Goal: Information Seeking & Learning: Find specific fact

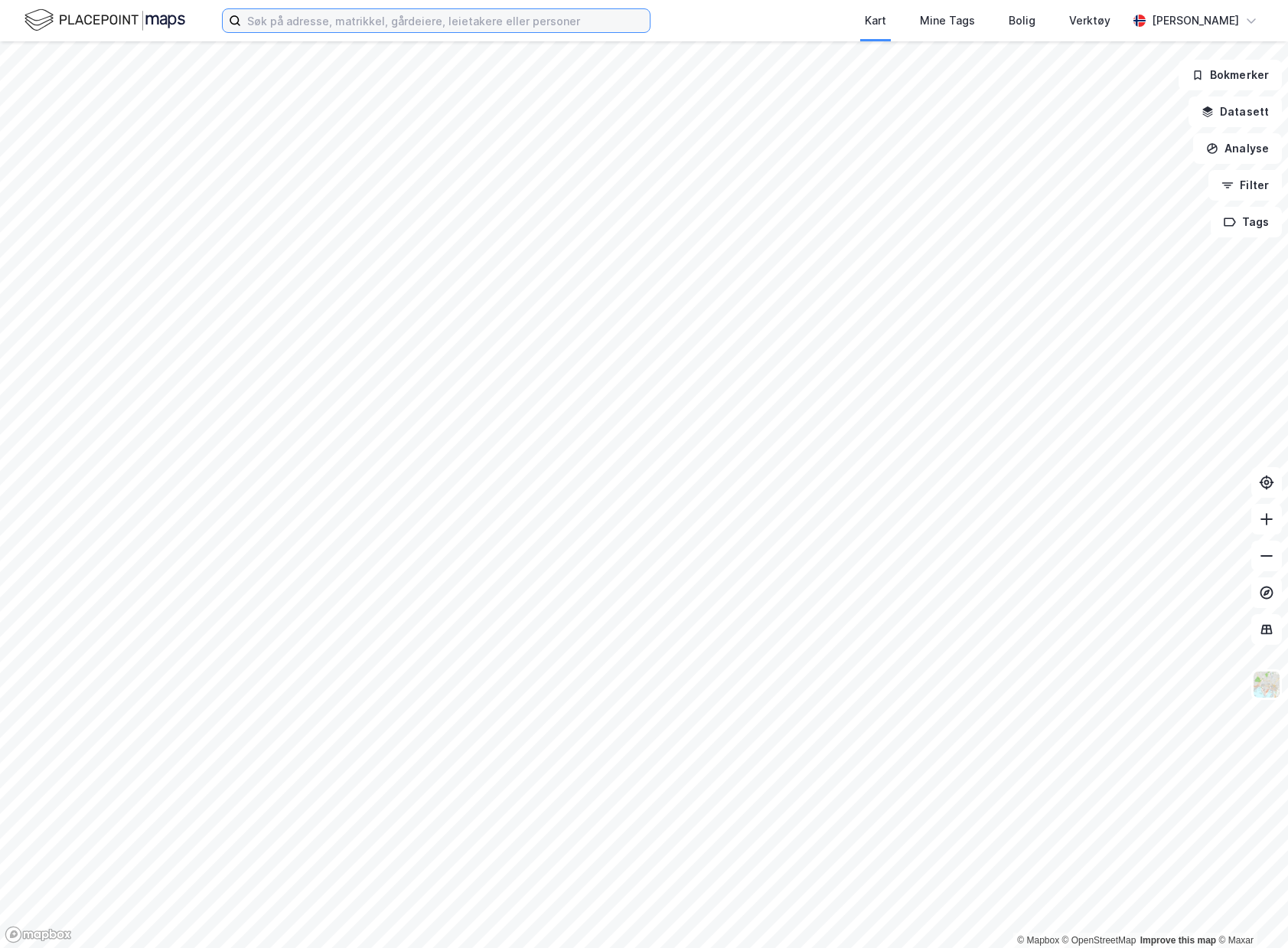
click at [464, 31] on input at bounding box center [445, 20] width 409 height 23
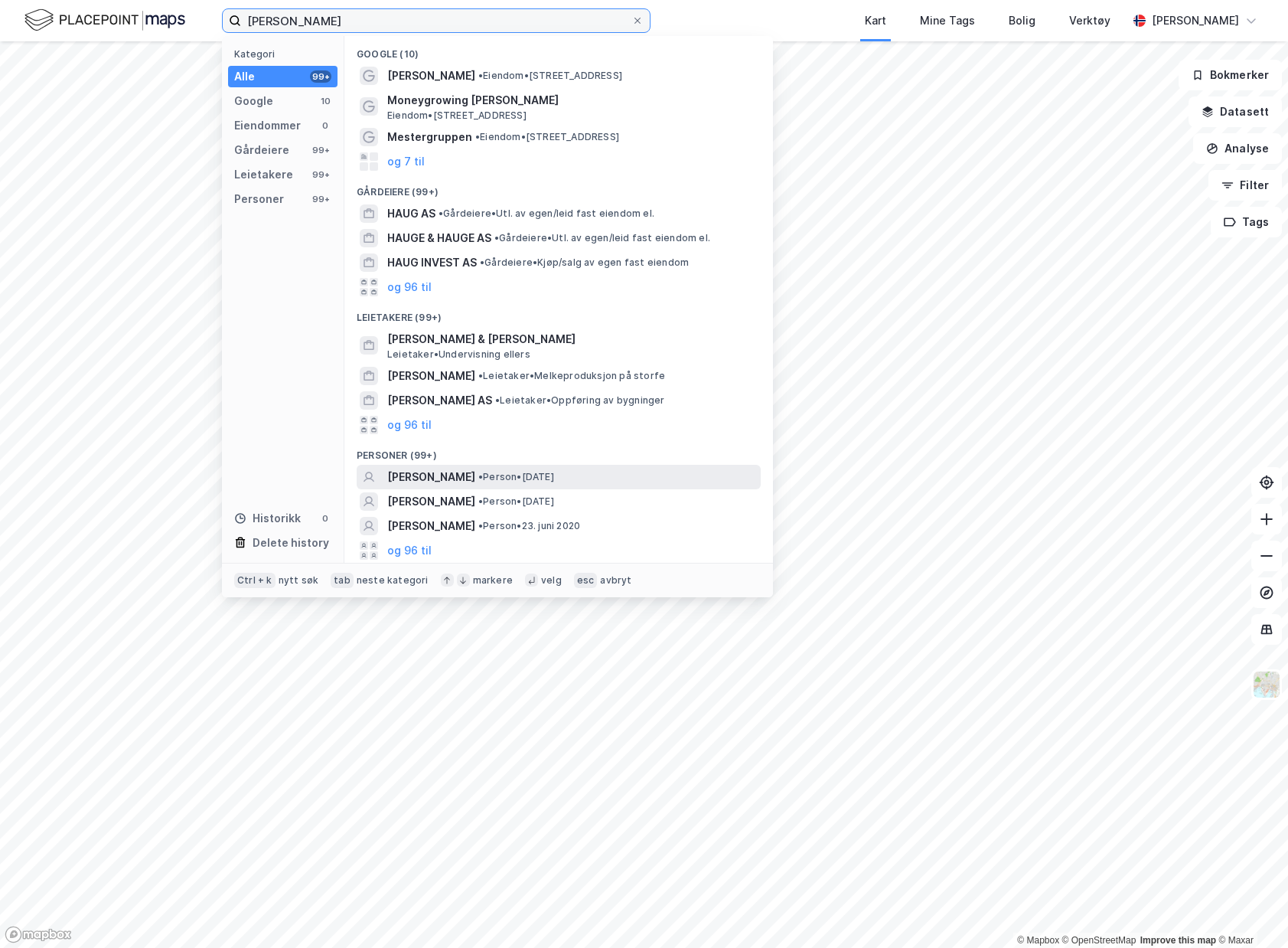
type input "[PERSON_NAME]"
click at [677, 468] on div "[PERSON_NAME] • Person • [DATE]" at bounding box center [572, 477] width 370 height 18
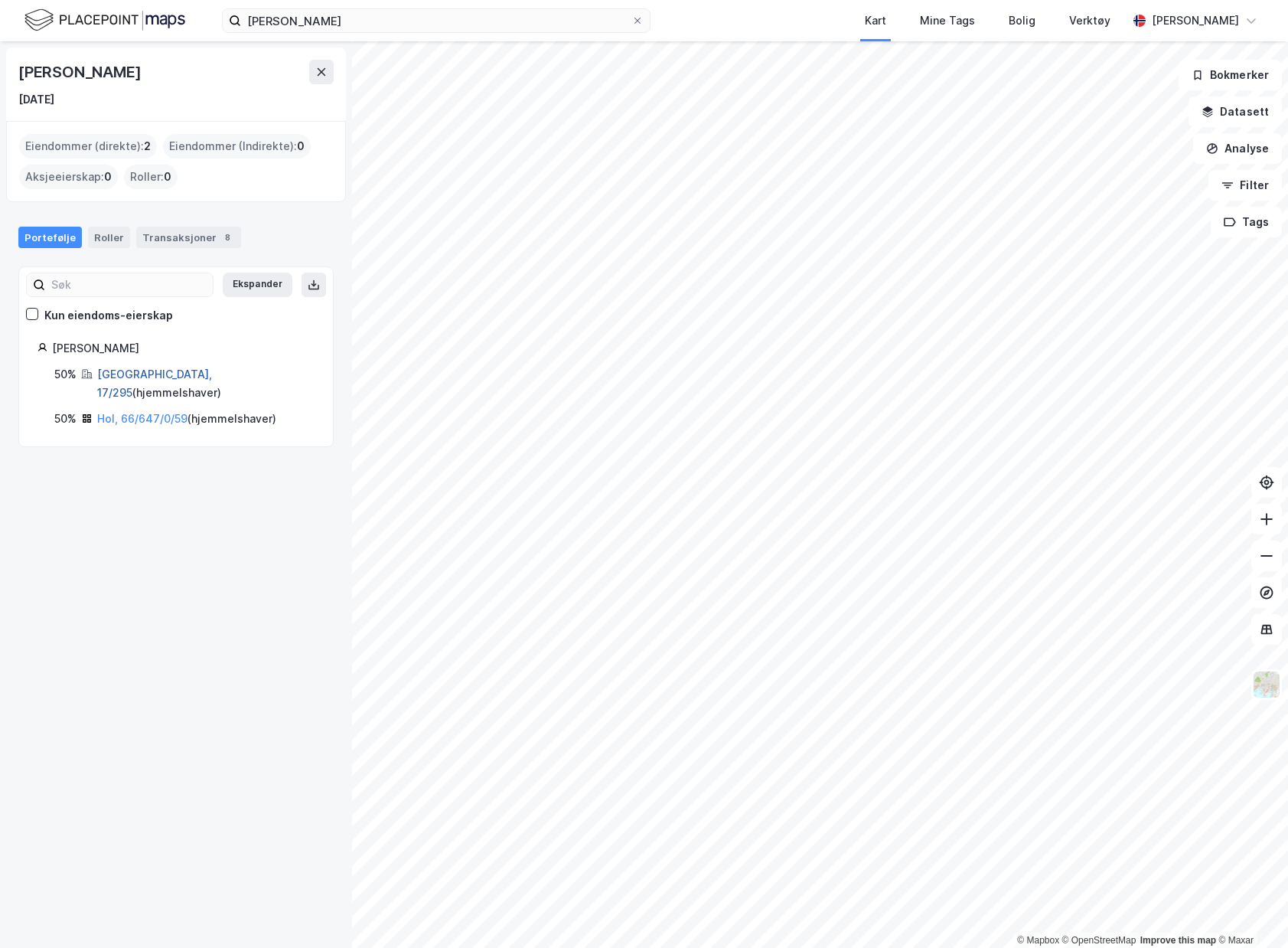
click at [127, 371] on link "[GEOGRAPHIC_DATA], 17/295" at bounding box center [154, 383] width 114 height 31
